Goal: Task Accomplishment & Management: Use online tool/utility

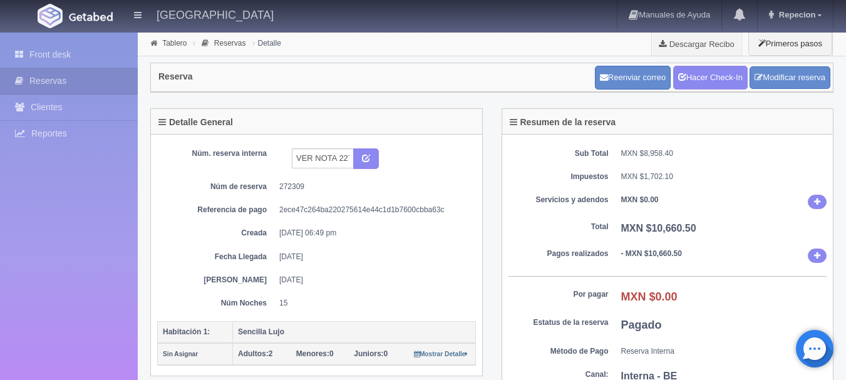
scroll to position [125, 0]
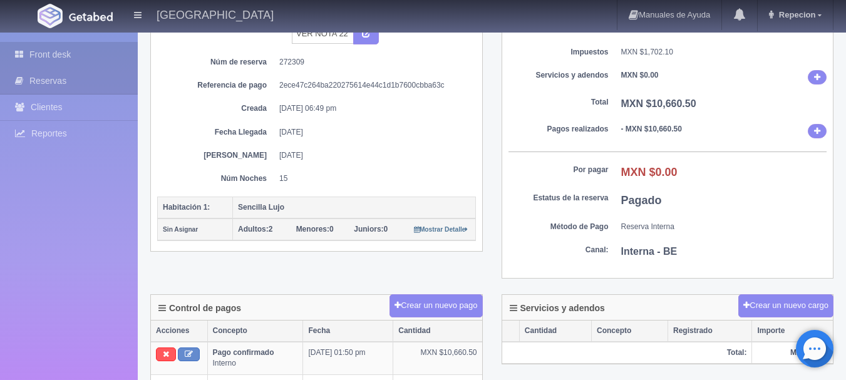
click at [65, 56] on link "Front desk" at bounding box center [69, 55] width 138 height 26
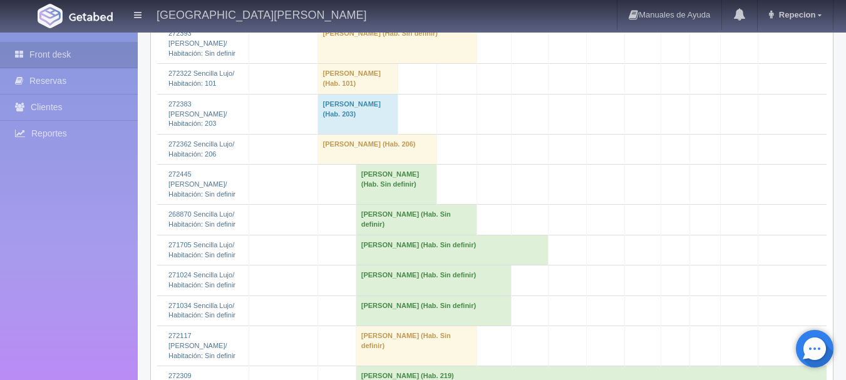
scroll to position [1316, 0]
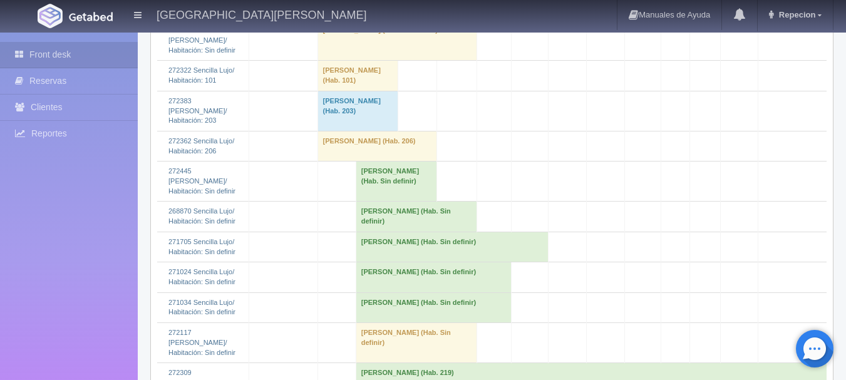
click at [383, 223] on td "[PERSON_NAME] (Hab. Sin definir)" at bounding box center [416, 217] width 121 height 30
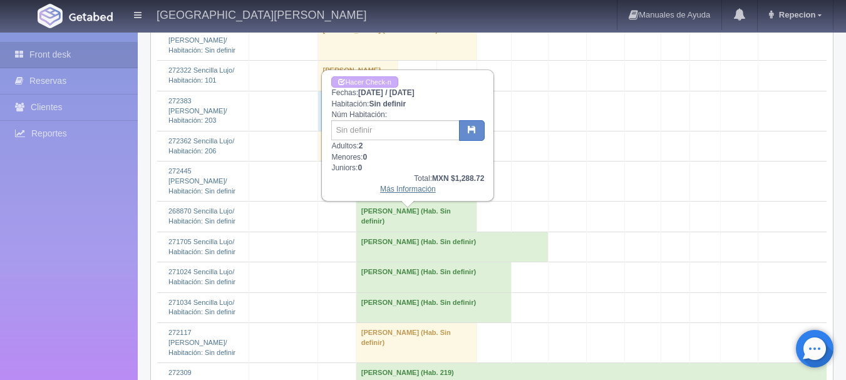
click at [412, 191] on link "Más Información" at bounding box center [408, 189] width 56 height 9
click at [412, 194] on link "Más Información" at bounding box center [408, 189] width 56 height 9
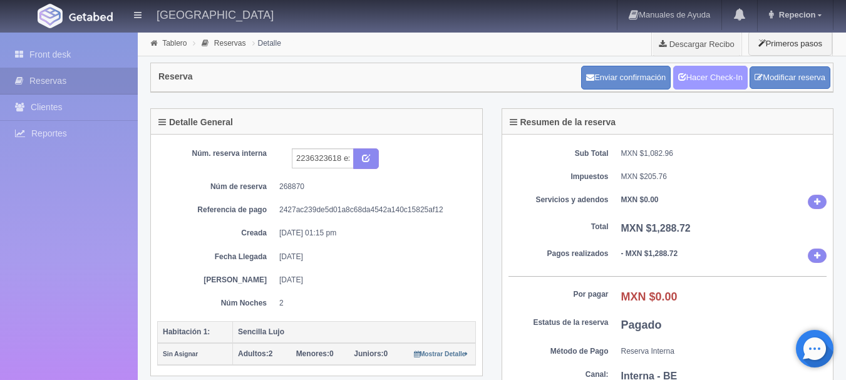
drag, startPoint x: 696, startPoint y: 76, endPoint x: 686, endPoint y: 83, distance: 11.8
click at [695, 76] on link "Hacer Check-In" at bounding box center [711, 78] width 75 height 24
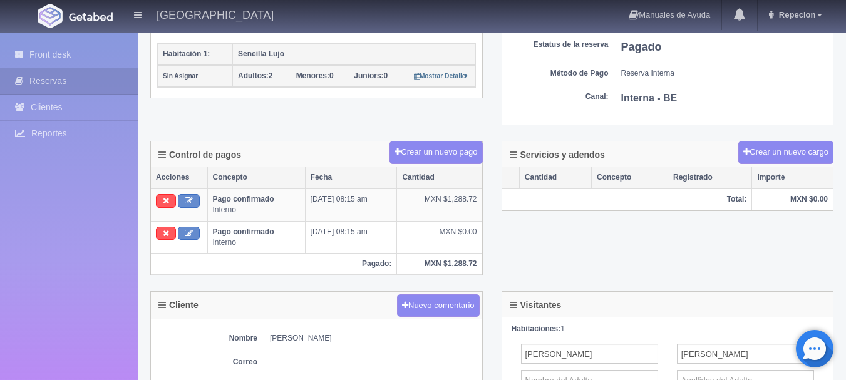
scroll to position [251, 0]
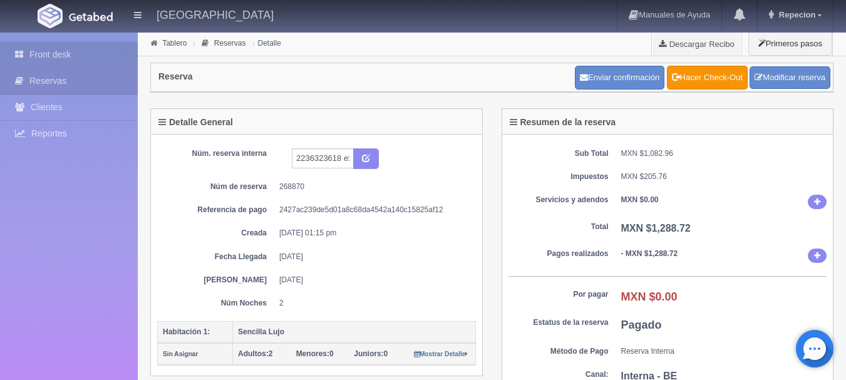
click at [52, 49] on link "Front desk" at bounding box center [69, 55] width 138 height 26
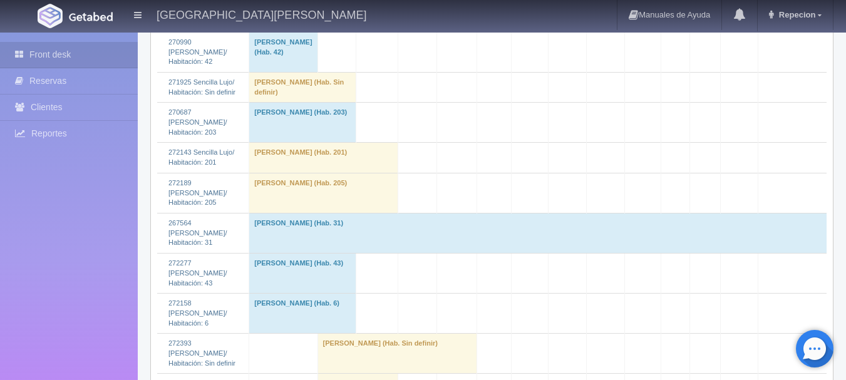
scroll to position [1316, 0]
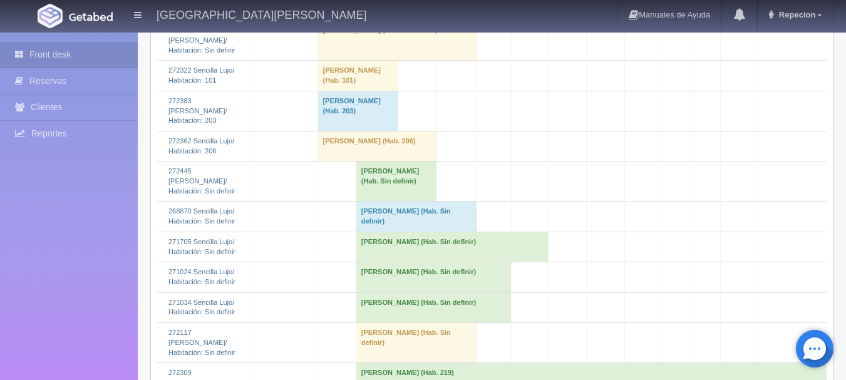
click at [381, 226] on td "Monica Gomez (Hab. Sin definir)" at bounding box center [416, 217] width 121 height 30
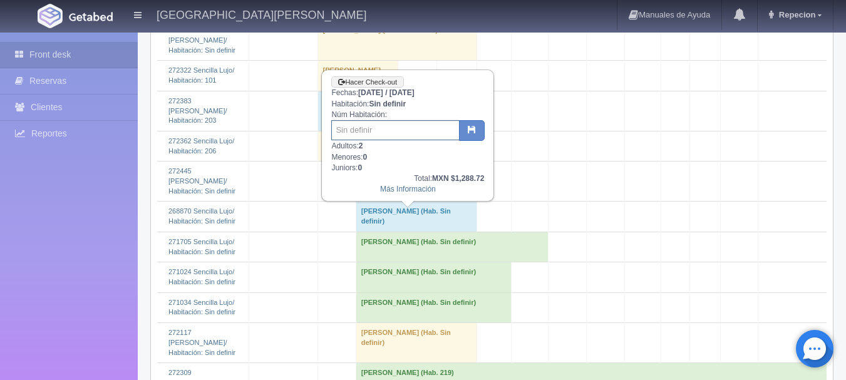
click at [399, 131] on input "text" at bounding box center [395, 130] width 128 height 20
type input "36"
click at [474, 127] on icon "button" at bounding box center [472, 129] width 8 height 8
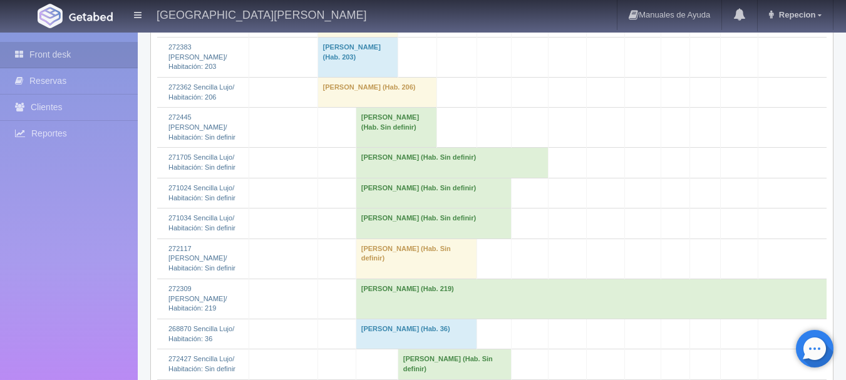
scroll to position [1441, 0]
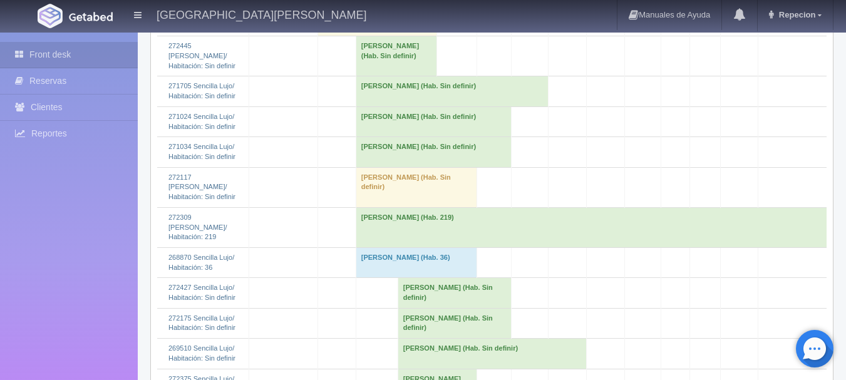
click at [385, 217] on td "[PERSON_NAME] (Hab. 219)" at bounding box center [591, 227] width 471 height 40
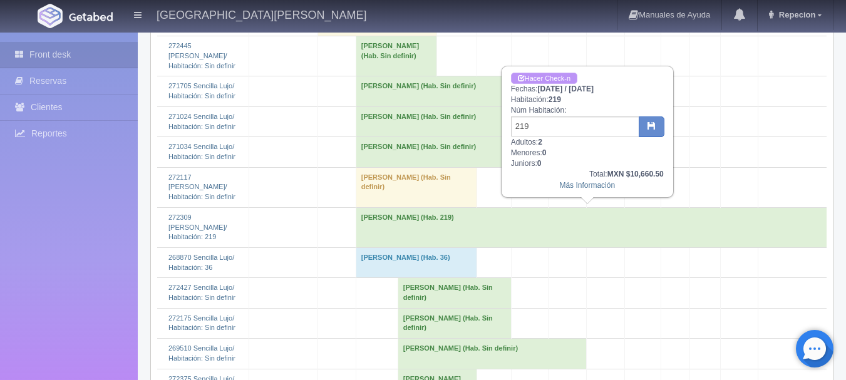
click at [540, 76] on link "Hacer Check-n" at bounding box center [544, 79] width 66 height 12
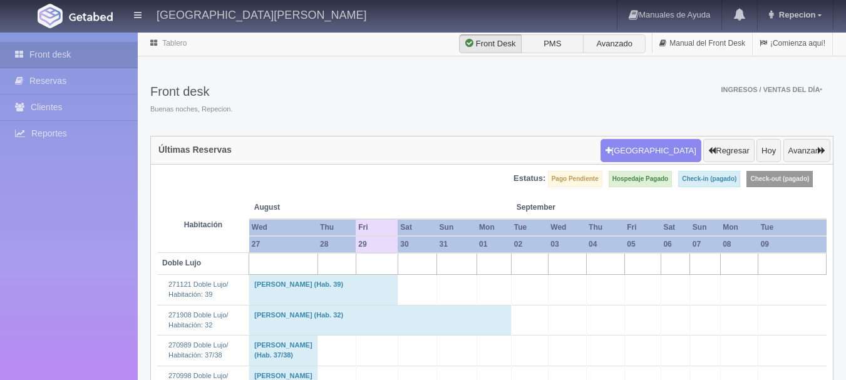
scroll to position [1441, 0]
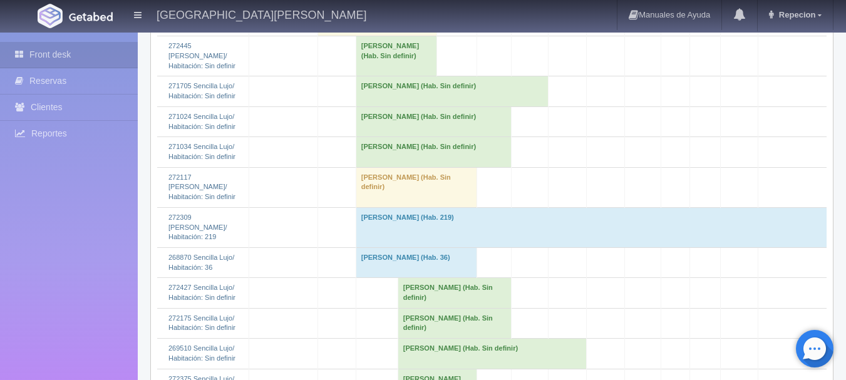
click at [387, 165] on td "[PERSON_NAME] (Hab. Sin definir)" at bounding box center [434, 152] width 156 height 30
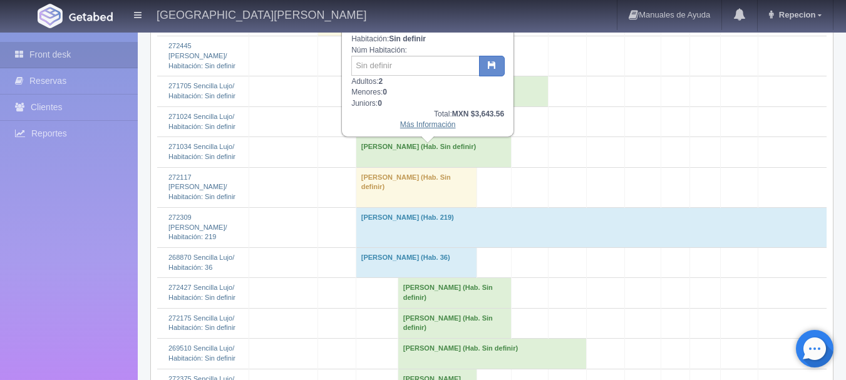
click at [414, 128] on link "Más Información" at bounding box center [428, 124] width 56 height 9
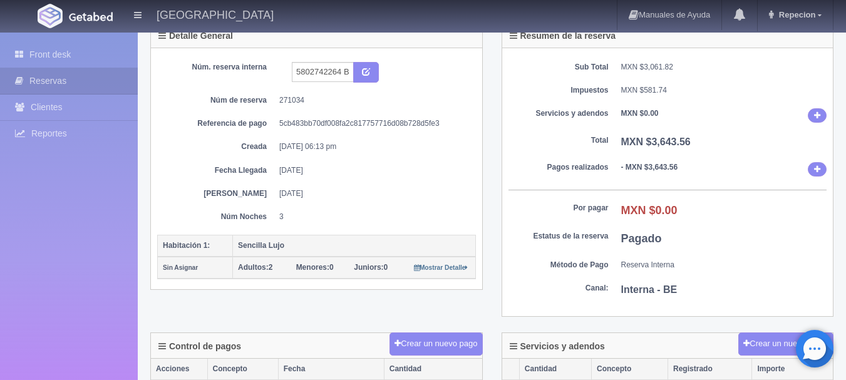
scroll to position [125, 0]
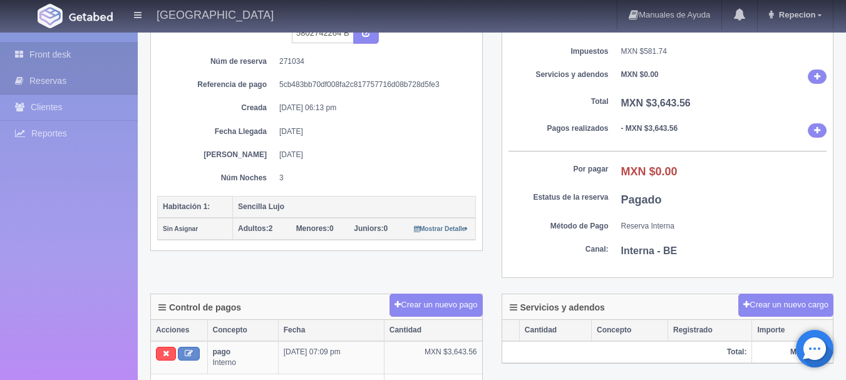
click at [65, 53] on link "Front desk" at bounding box center [69, 55] width 138 height 26
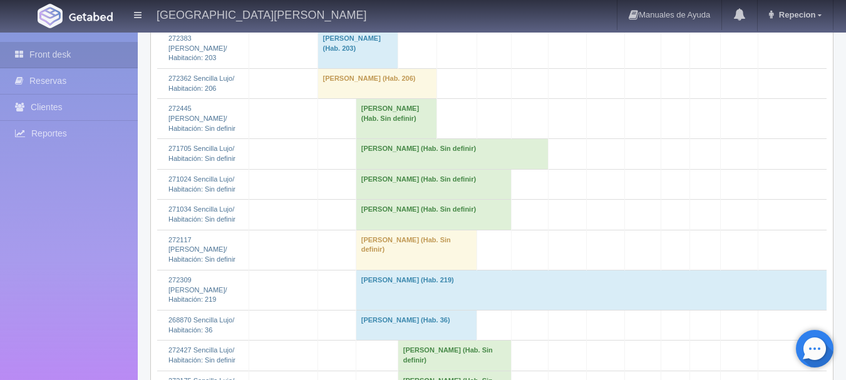
scroll to position [1441, 0]
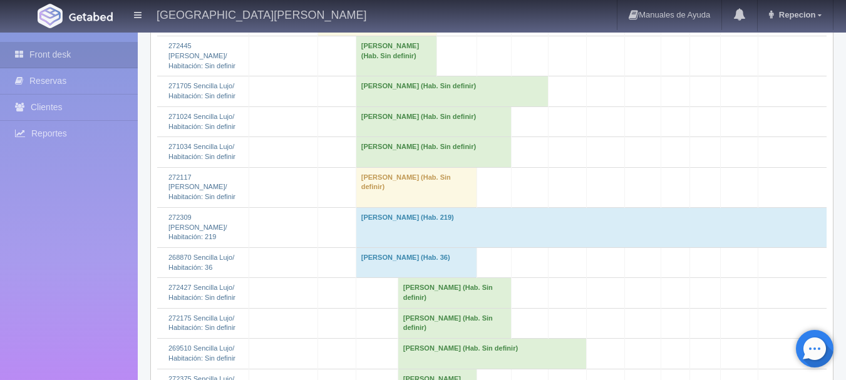
click at [425, 315] on td "Sonia De Anda (Hab. Sin definir)" at bounding box center [455, 323] width 114 height 30
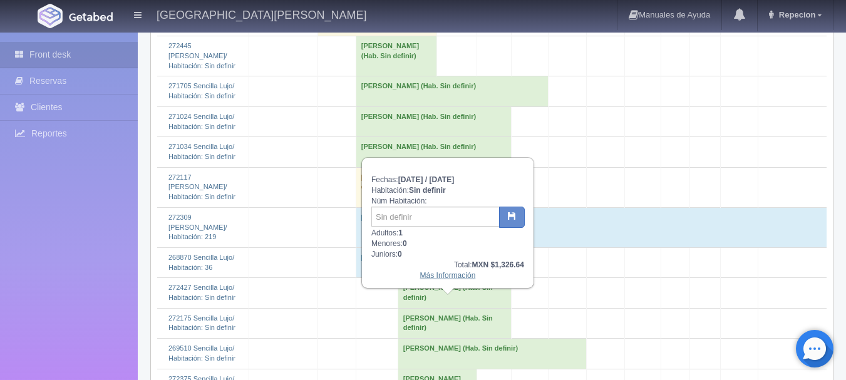
click at [447, 278] on link "Más Información" at bounding box center [448, 275] width 56 height 9
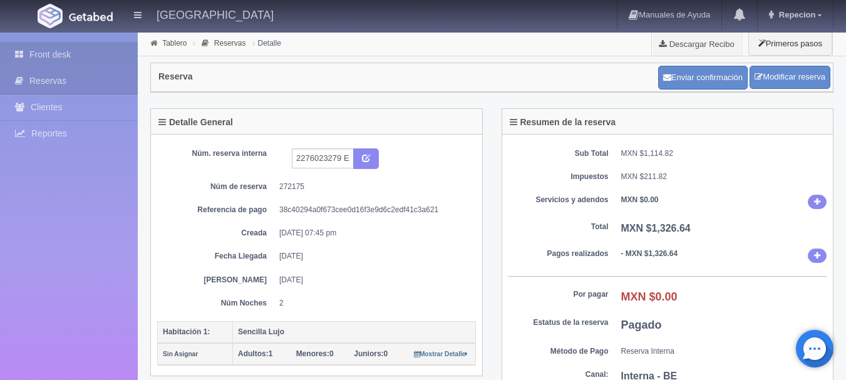
click at [31, 54] on link "Front desk" at bounding box center [69, 55] width 138 height 26
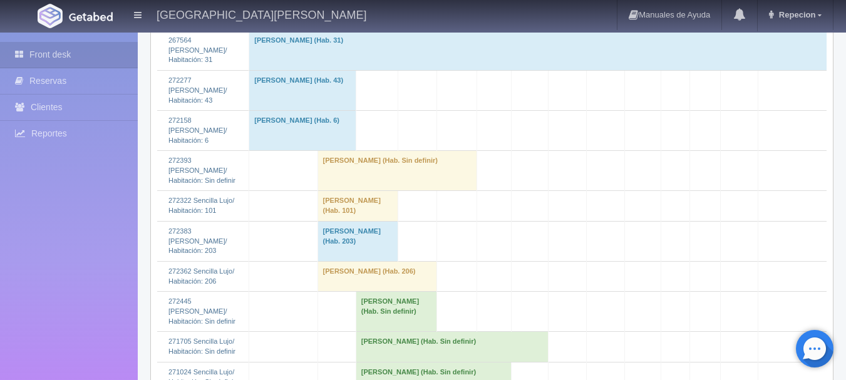
scroll to position [1441, 0]
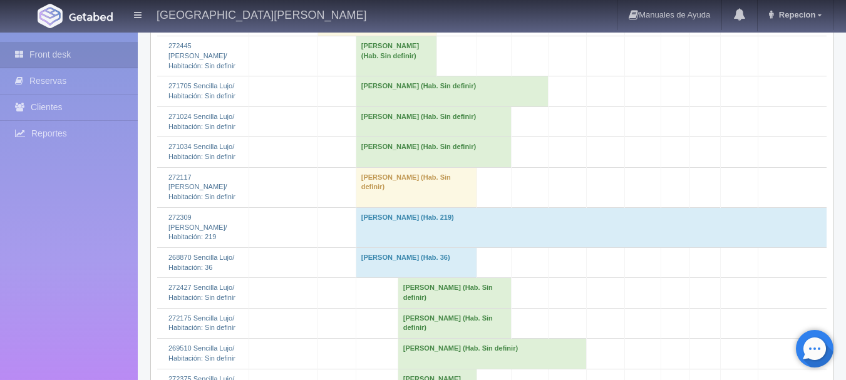
click at [387, 160] on td "Sonia De Anda (Hab. Sin definir)" at bounding box center [434, 152] width 156 height 30
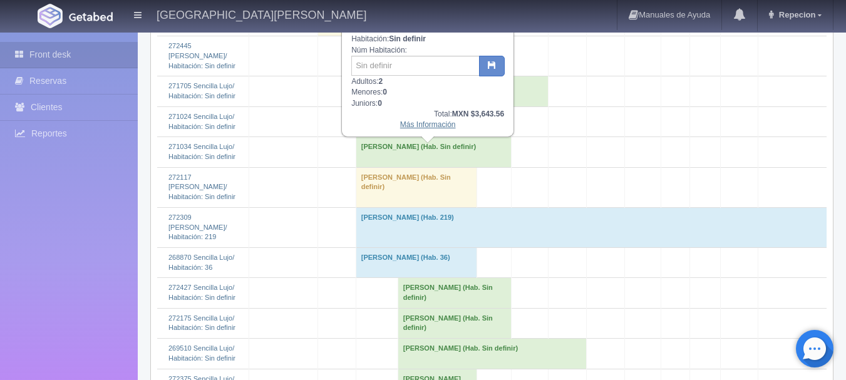
click at [424, 127] on link "Más Información" at bounding box center [428, 124] width 56 height 9
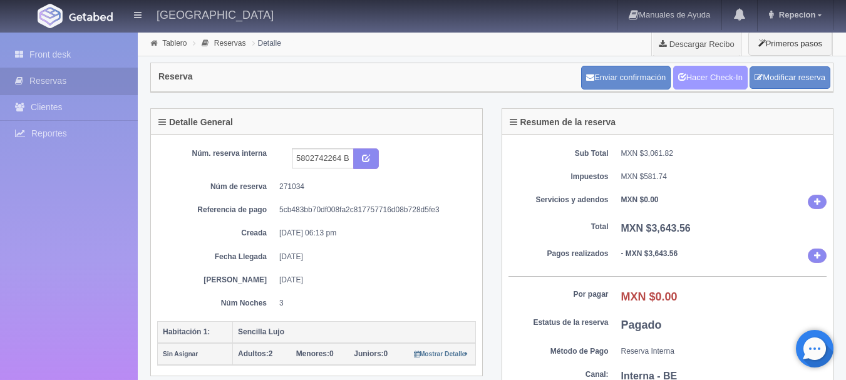
click at [702, 88] on link "Hacer Check-In" at bounding box center [711, 78] width 75 height 24
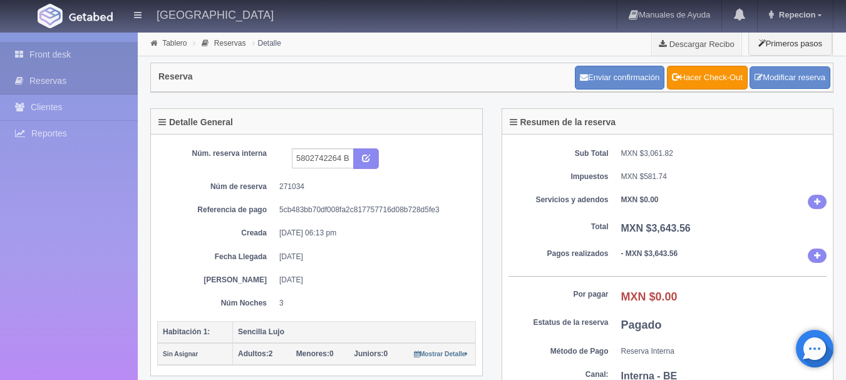
click at [54, 49] on link "Front desk" at bounding box center [69, 55] width 138 height 26
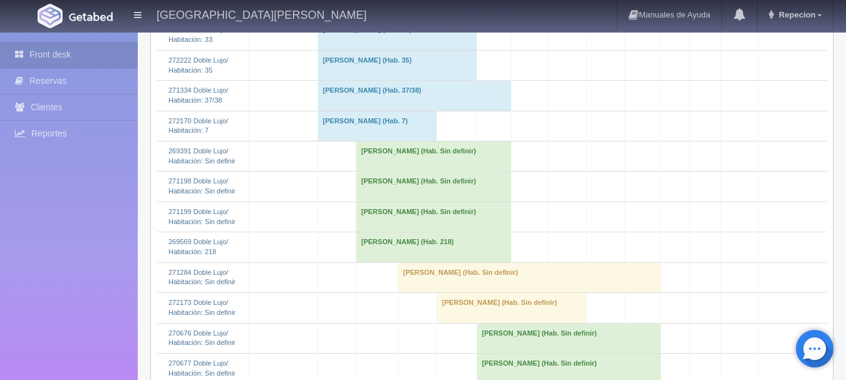
scroll to position [439, 0]
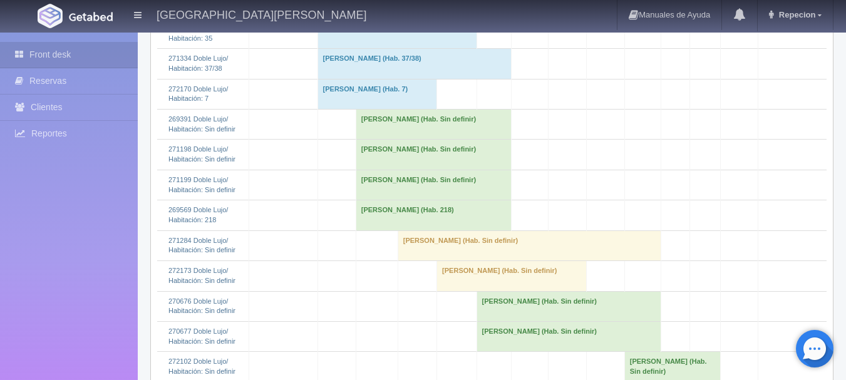
click at [380, 231] on td "[PERSON_NAME] (Hab. 218)" at bounding box center [434, 215] width 156 height 30
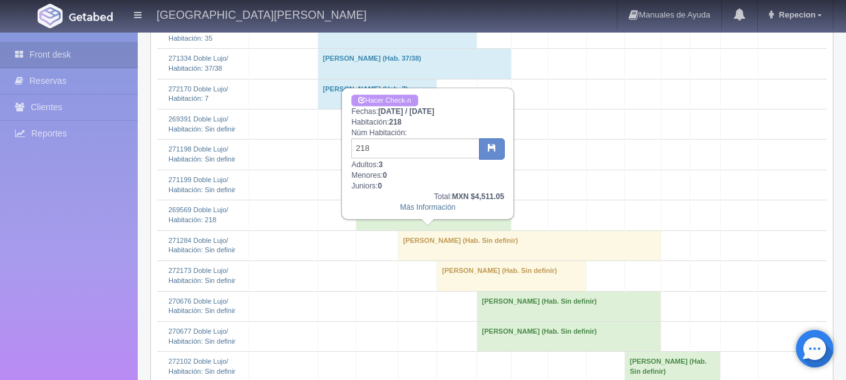
click at [388, 101] on link "Hacer Check-n" at bounding box center [384, 101] width 66 height 12
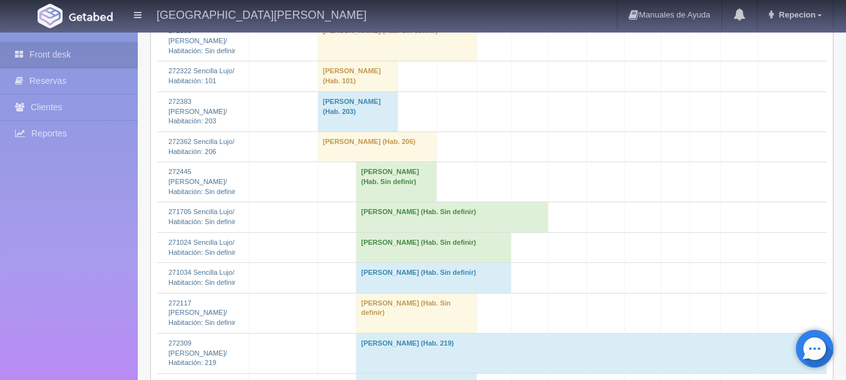
scroll to position [1316, 0]
click at [376, 293] on td "[PERSON_NAME] (Hab. Sin definir)" at bounding box center [434, 278] width 156 height 30
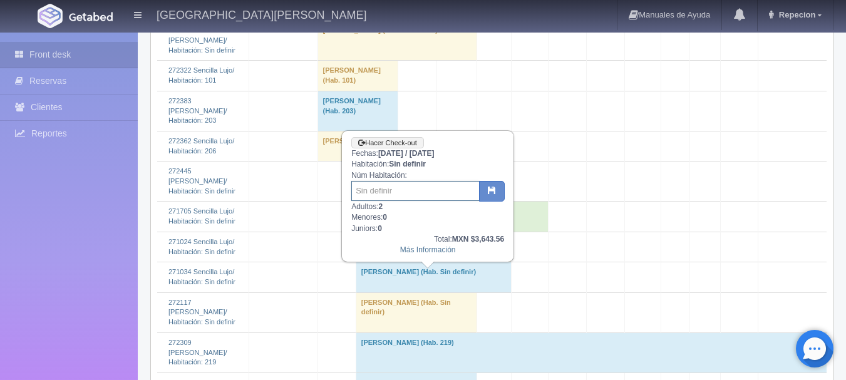
click at [382, 194] on input "text" at bounding box center [415, 191] width 128 height 20
type input "201"
click at [496, 186] on button "button" at bounding box center [492, 191] width 26 height 21
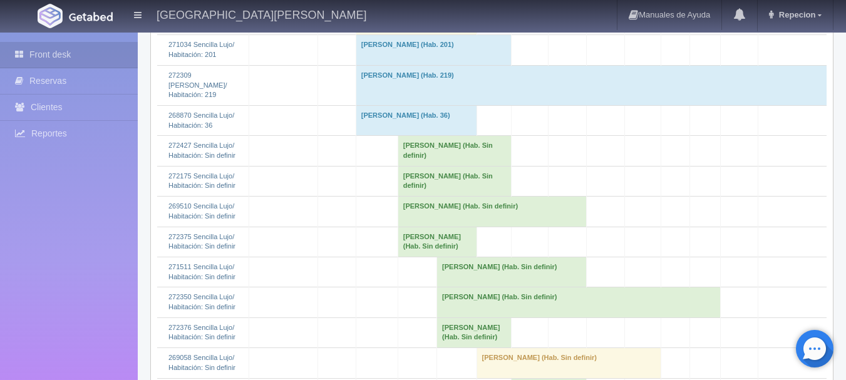
scroll to position [1561, 0]
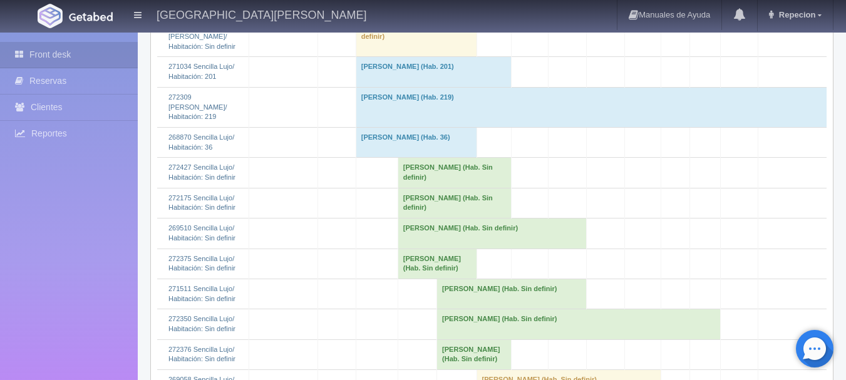
click at [432, 194] on td "[PERSON_NAME] (Hab. Sin definir)" at bounding box center [455, 203] width 114 height 30
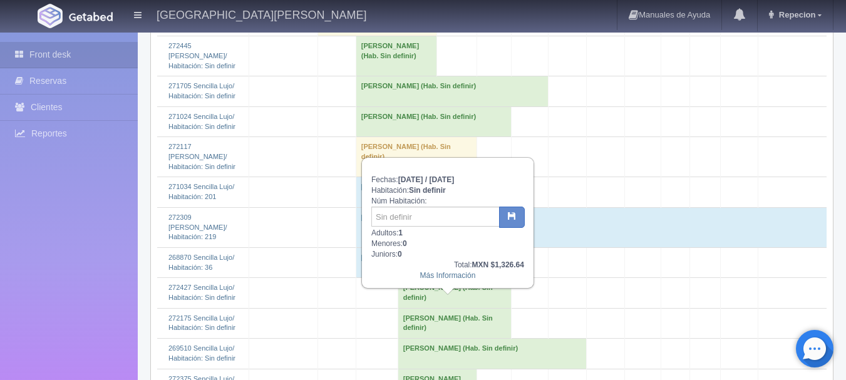
scroll to position [1436, 0]
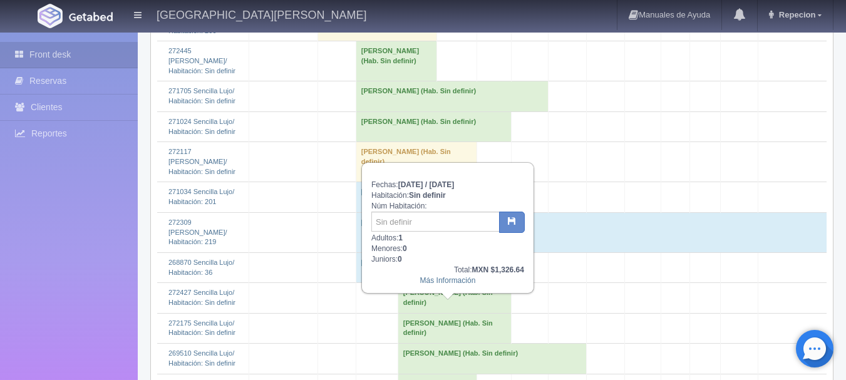
click at [439, 319] on td "[PERSON_NAME] (Hab. Sin definir)" at bounding box center [455, 328] width 114 height 30
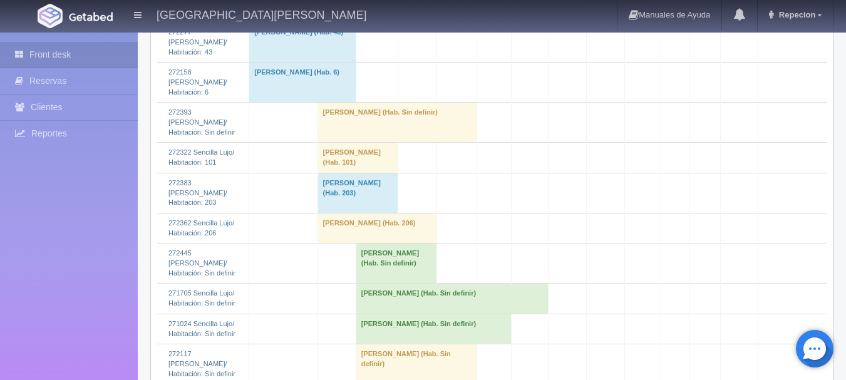
scroll to position [1253, 0]
